Goal: Information Seeking & Learning: Learn about a topic

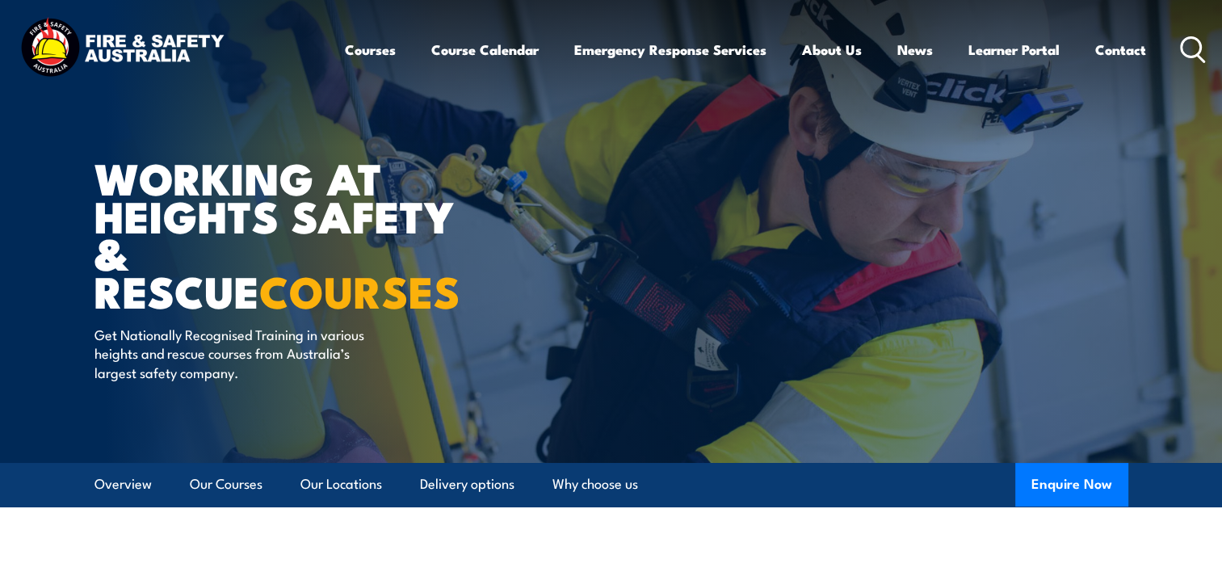
drag, startPoint x: 0, startPoint y: 0, endPoint x: 1173, endPoint y: 48, distance: 1174.1
click at [1173, 48] on div "Courses Course Calendar Emergency Response Services Services Overview Emergency…" at bounding box center [776, 49] width 862 height 69
click at [1202, 48] on icon at bounding box center [1193, 49] width 26 height 27
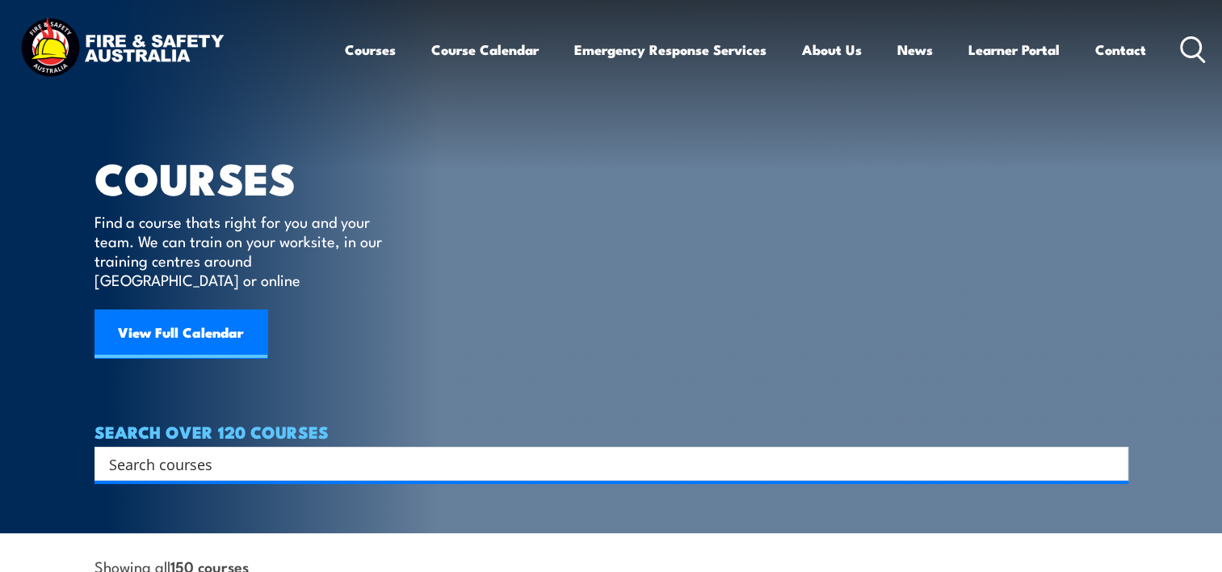
click at [149, 452] on input "Search input" at bounding box center [601, 464] width 984 height 24
type input "ELECTRICAL"
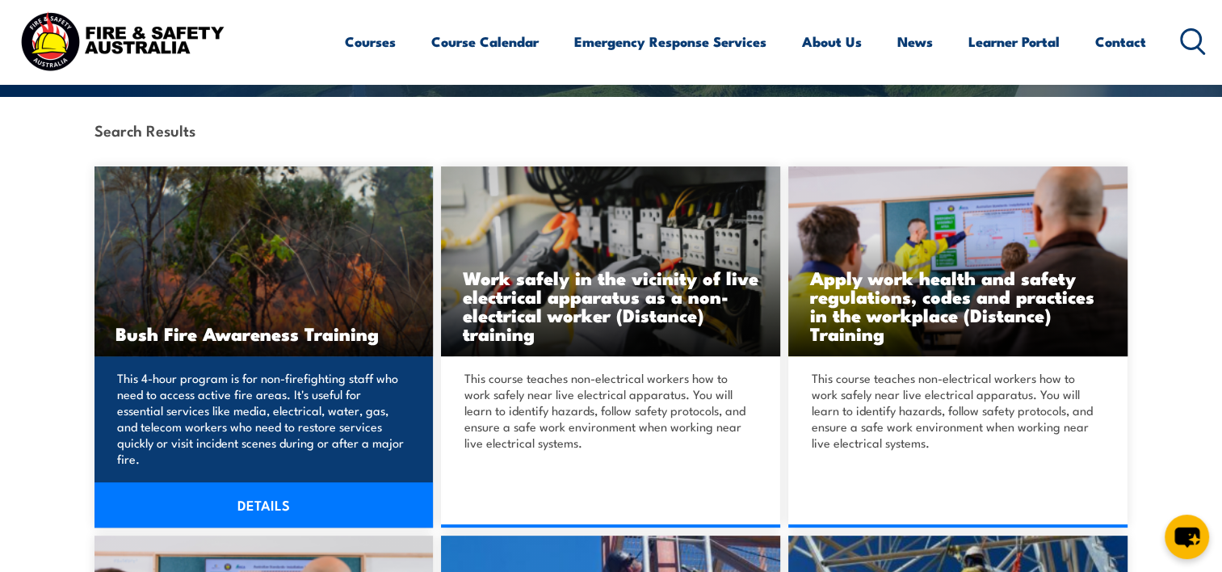
scroll to position [404, 0]
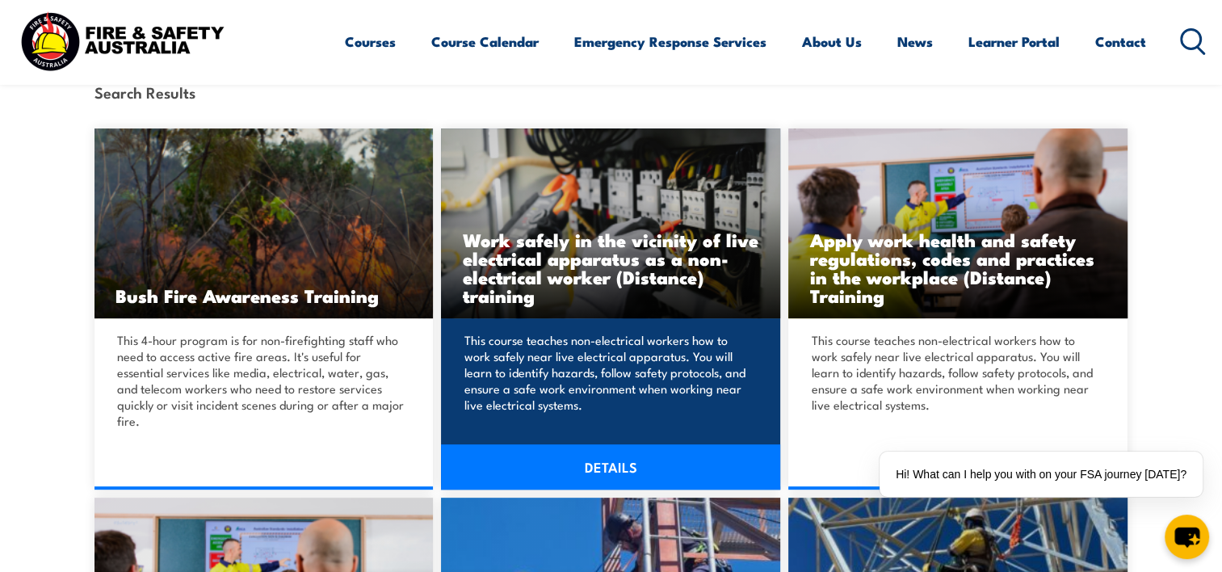
drag, startPoint x: 562, startPoint y: 357, endPoint x: 566, endPoint y: 480, distance: 122.9
click at [567, 481] on link "DETAILS" at bounding box center [610, 466] width 339 height 45
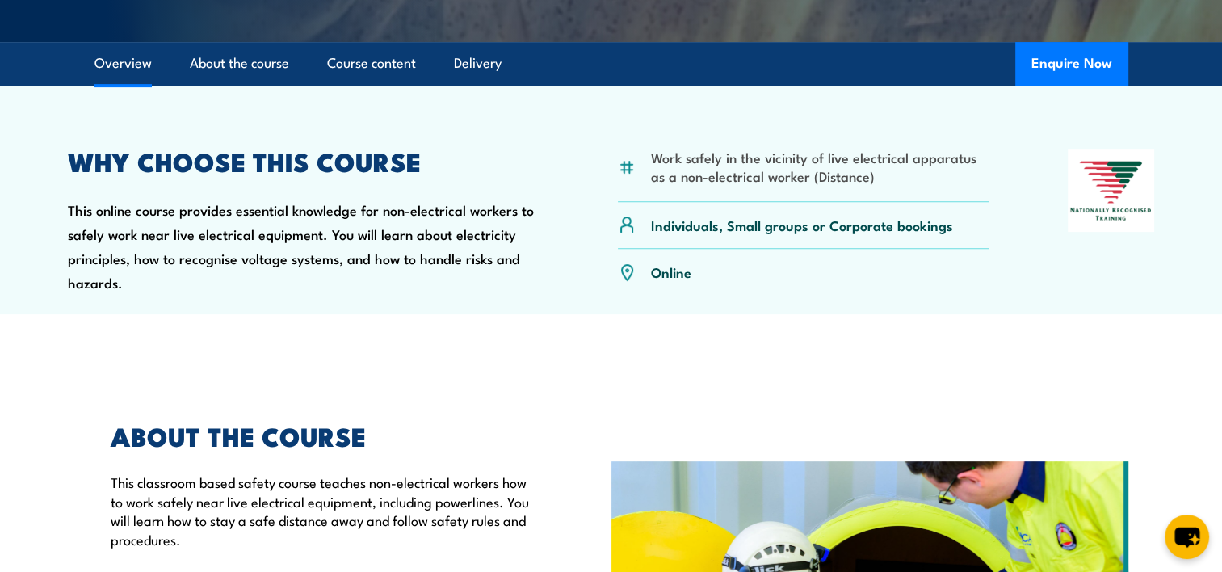
scroll to position [646, 0]
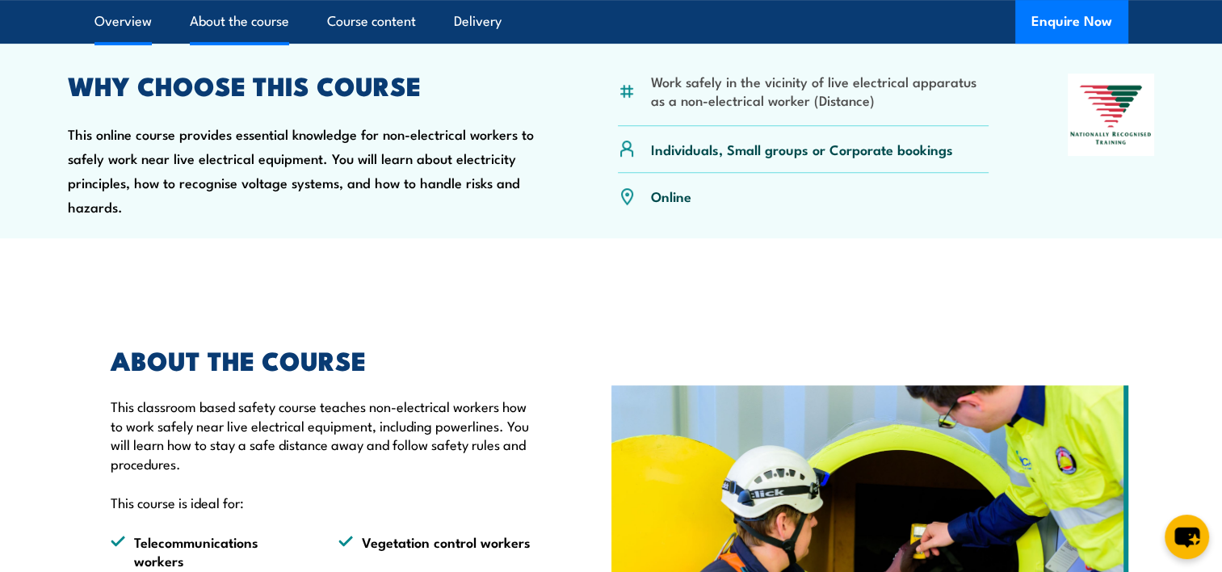
click at [237, 26] on link "About the course" at bounding box center [239, 21] width 99 height 43
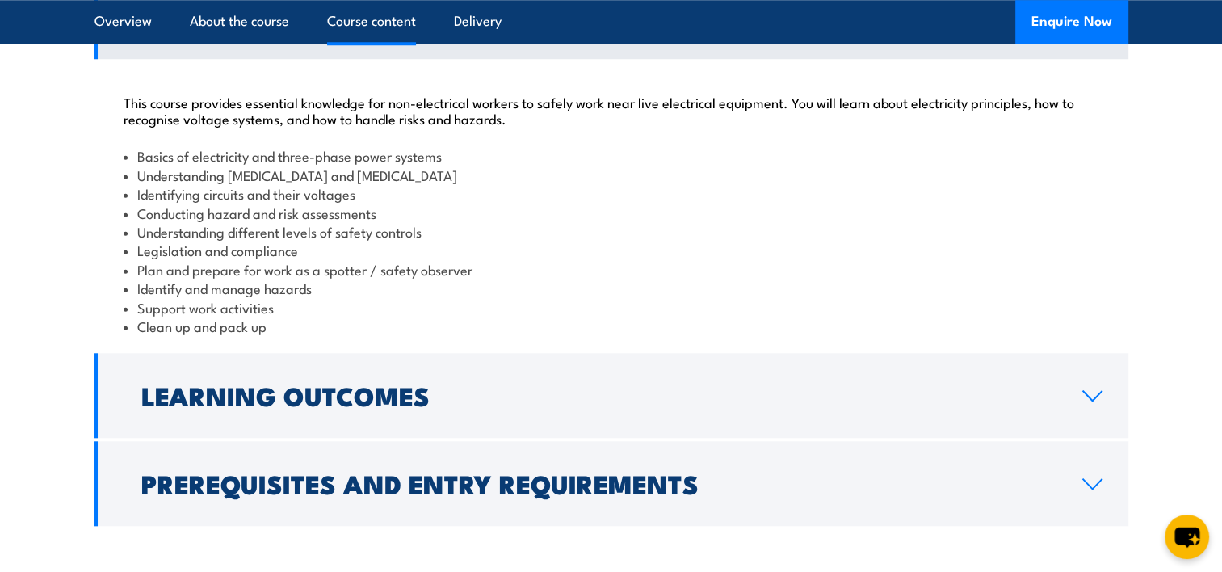
scroll to position [1538, 0]
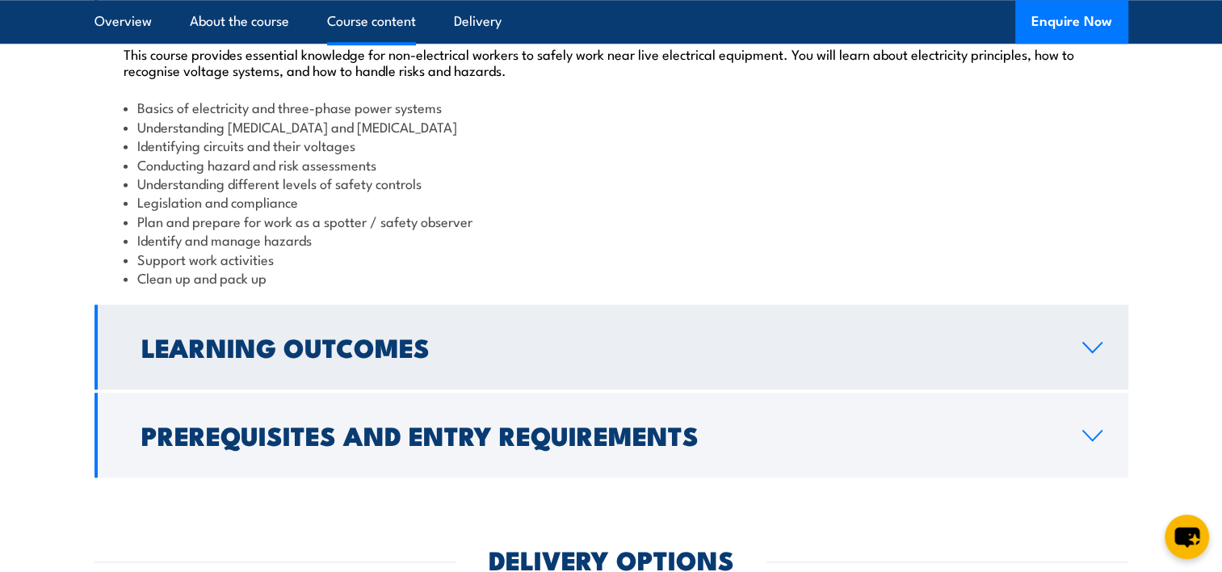
click at [448, 358] on h2 "Learning Outcomes" at bounding box center [598, 346] width 915 height 23
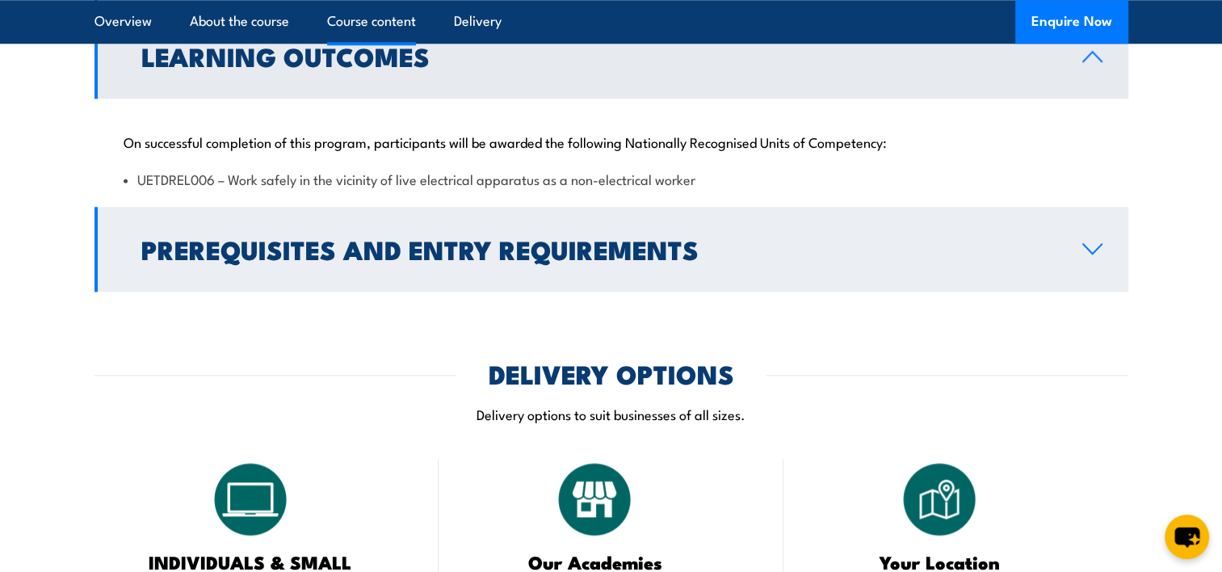
click at [471, 260] on h2 "Prerequisites and Entry Requirements" at bounding box center [598, 249] width 915 height 23
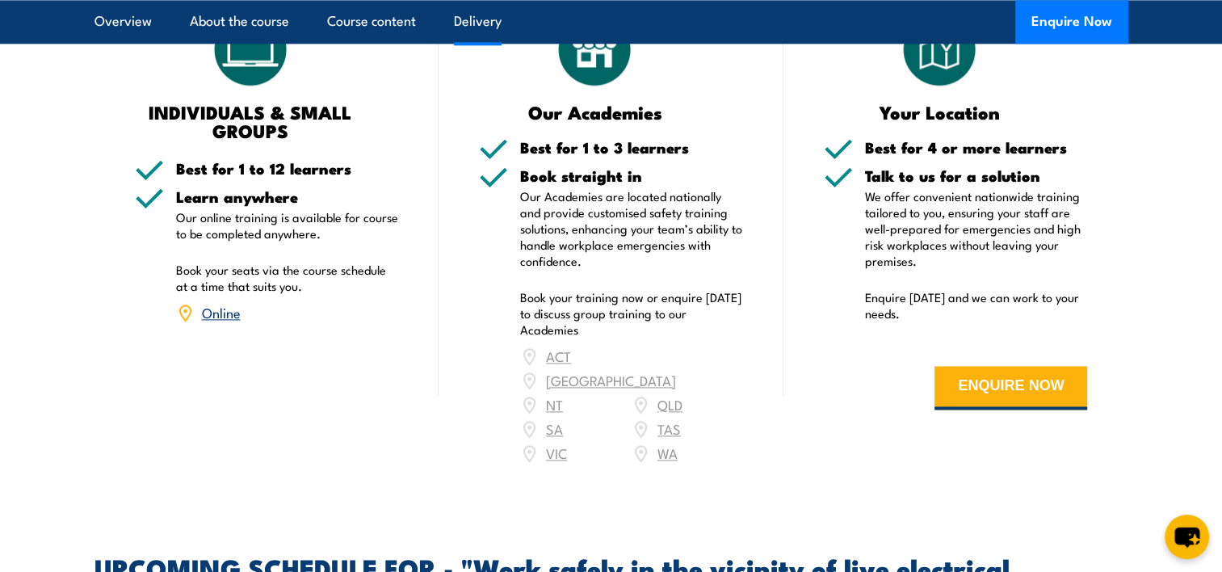
scroll to position [2265, 0]
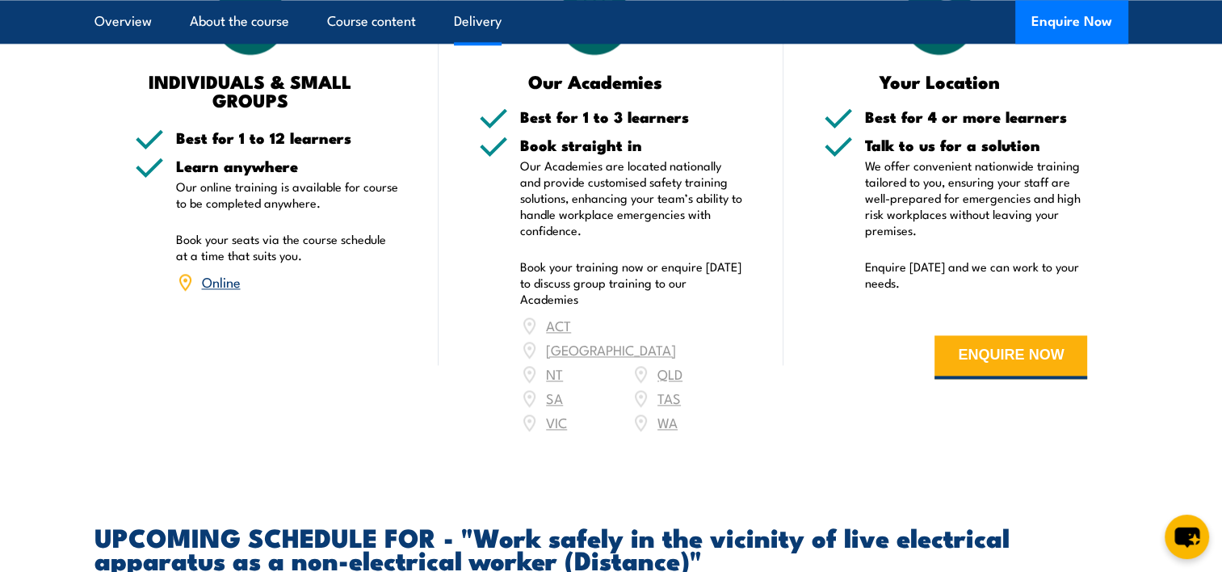
click at [226, 291] on link "Online" at bounding box center [221, 280] width 39 height 19
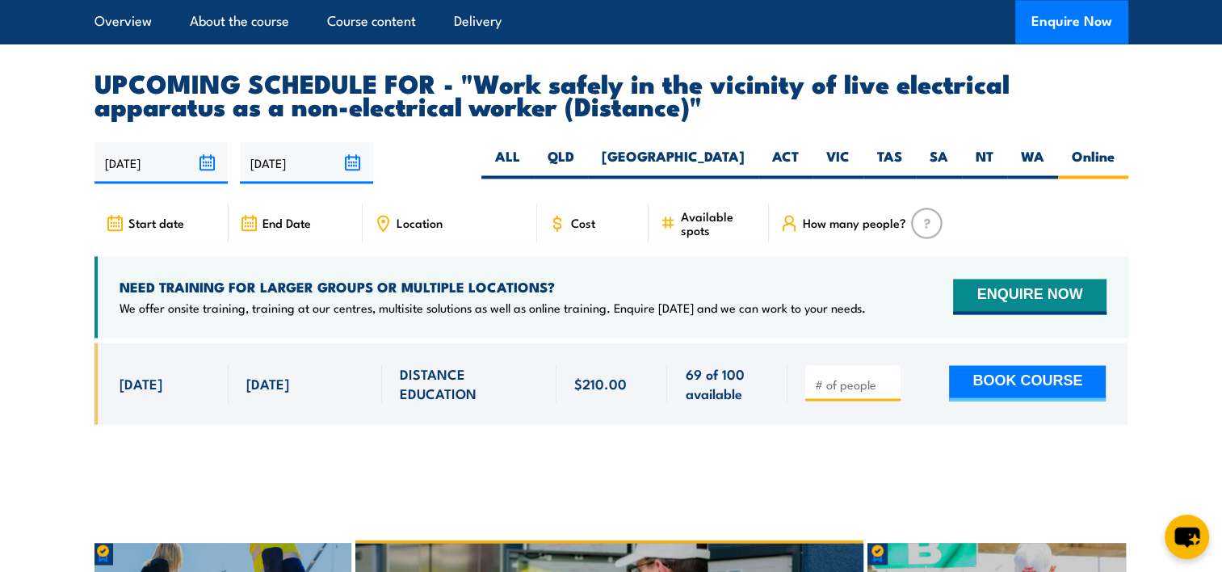
scroll to position [2582, 0]
